Goal: Task Accomplishment & Management: Use online tool/utility

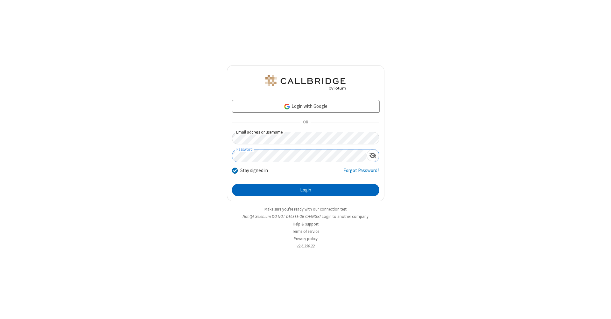
click at [306, 190] on button "Login" at bounding box center [305, 190] width 147 height 13
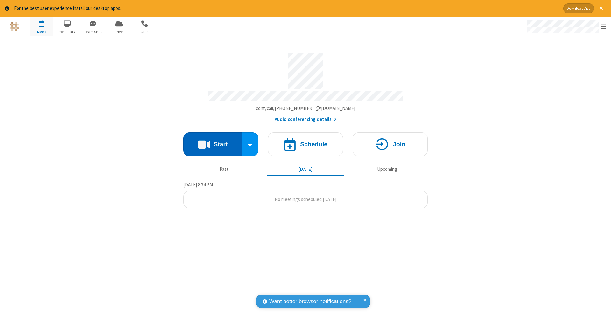
click at [213, 141] on button "Start" at bounding box center [212, 144] width 59 height 24
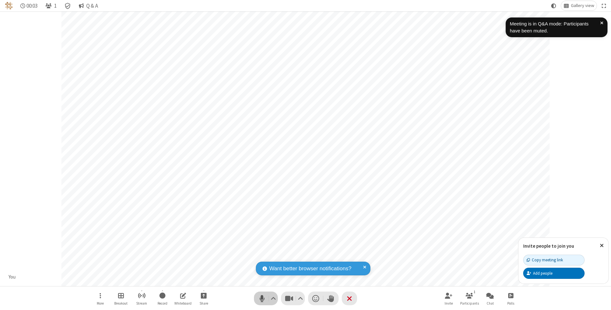
click at [262, 299] on span "Mute (⌘+Shift+A)" at bounding box center [262, 298] width 10 height 9
click at [262, 299] on span "Unmute (⌘+Shift+A)" at bounding box center [262, 298] width 10 height 9
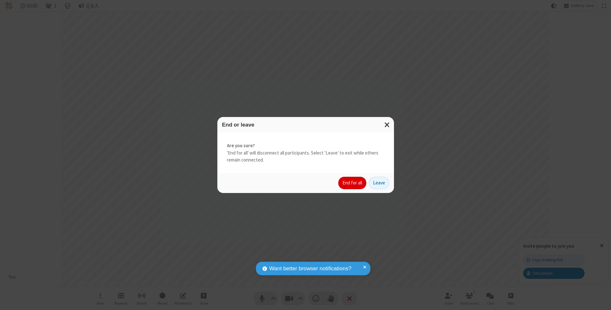
click at [353, 183] on button "End for all" at bounding box center [352, 183] width 28 height 13
